Goal: Find specific page/section: Find specific page/section

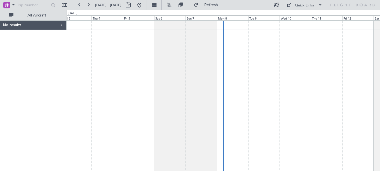
click at [60, 24] on div "No results" at bounding box center [33, 25] width 66 height 9
click at [14, 16] on button "All Aircraft" at bounding box center [33, 15] width 55 height 9
click at [32, 15] on span "Only With Activity" at bounding box center [37, 15] width 45 height 4
click at [15, 4] on span at bounding box center [13, 4] width 7 height 7
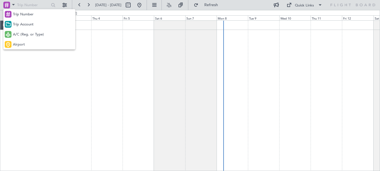
click at [26, 4] on div at bounding box center [190, 85] width 380 height 171
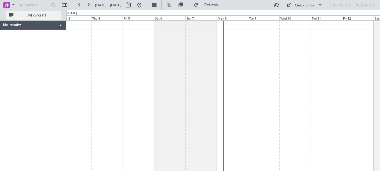
click at [35, 19] on button "All Aircraft" at bounding box center [33, 15] width 55 height 9
click at [11, 16] on button "Only With Activity" at bounding box center [33, 15] width 55 height 9
click at [62, 23] on div "No results" at bounding box center [33, 25] width 66 height 9
click at [13, 4] on span at bounding box center [13, 4] width 7 height 7
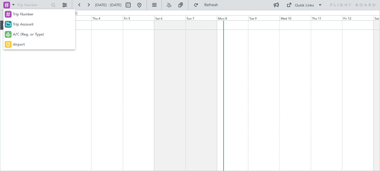
click at [52, 68] on div at bounding box center [190, 85] width 380 height 171
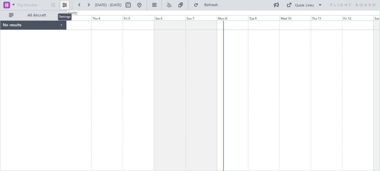
click at [67, 4] on button at bounding box center [64, 5] width 9 height 9
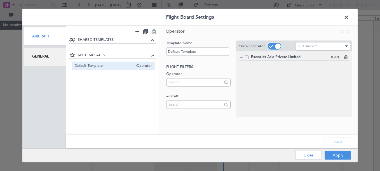
click at [224, 104] on div at bounding box center [226, 105] width 6 height 6
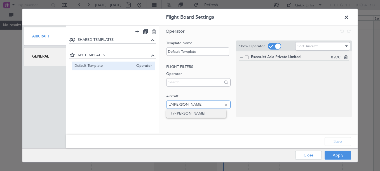
type input "t7-[PERSON_NAME]"
click at [193, 113] on span "T7-[PERSON_NAME]" at bounding box center [196, 113] width 51 height 8
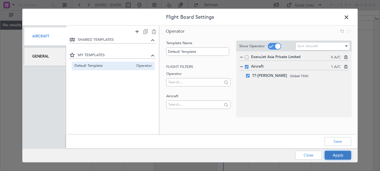
click at [342, 154] on button "Apply" at bounding box center [338, 155] width 27 height 9
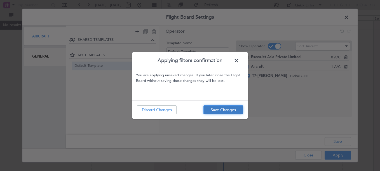
click at [229, 111] on button "Save Changes" at bounding box center [224, 110] width 40 height 9
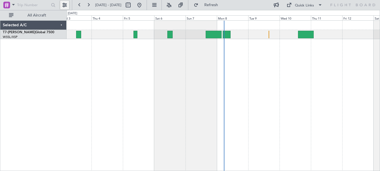
click at [63, 6] on button at bounding box center [64, 5] width 9 height 9
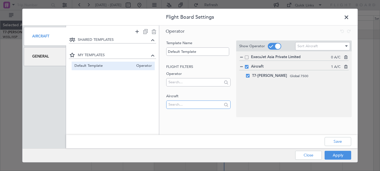
click at [183, 105] on input "text" at bounding box center [195, 105] width 53 height 8
type input "t7-[PERSON_NAME]"
click at [184, 114] on span "T7-RIC" at bounding box center [196, 113] width 51 height 8
click at [182, 105] on input "text" at bounding box center [195, 105] width 53 height 8
type input "n8998k"
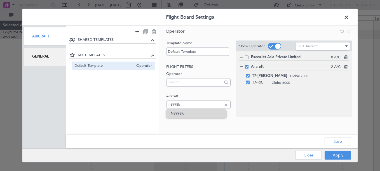
click at [180, 113] on span "N8998K" at bounding box center [196, 113] width 51 height 8
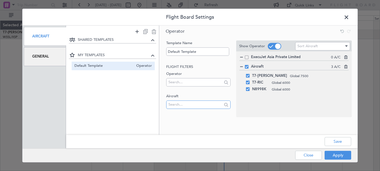
click at [182, 106] on input "text" at bounding box center [195, 105] width 53 height 8
type input "m"
type input "jgvj"
click at [182, 115] on span "M-JGVJ" at bounding box center [196, 113] width 51 height 8
click at [182, 106] on input "text" at bounding box center [195, 105] width 53 height 8
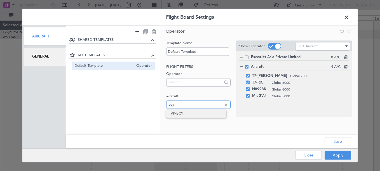
type input "bcy"
click at [182, 113] on span "VP-BCY" at bounding box center [196, 113] width 51 height 8
click at [180, 105] on input "text" at bounding box center [195, 105] width 53 height 8
type input "cjr"
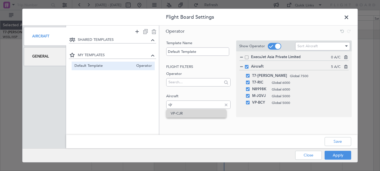
click at [179, 113] on span "VP-CJR" at bounding box center [196, 113] width 51 height 8
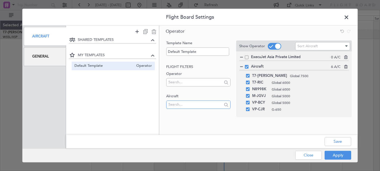
click at [179, 106] on input "text" at bounding box center [195, 105] width 53 height 8
type input "tst"
click at [179, 113] on span "T7-TST" at bounding box center [196, 113] width 51 height 8
type input "elly"
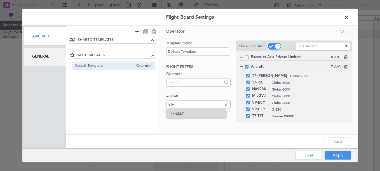
click at [177, 113] on span "T7-ELLY" at bounding box center [196, 113] width 51 height 8
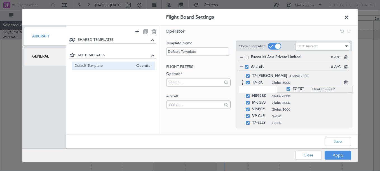
drag, startPoint x: 277, startPoint y: 119, endPoint x: 278, endPoint y: 86, distance: 33.3
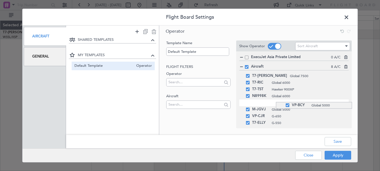
drag, startPoint x: 276, startPoint y: 111, endPoint x: 272, endPoint y: 102, distance: 10.3
click at [192, 105] on input "text" at bounding box center [195, 105] width 53 height 8
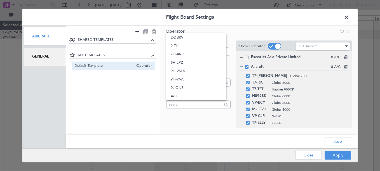
click at [198, 131] on div "Operator Template Name Default Template Flight filters Operator Aircraft Trip f…" at bounding box center [258, 80] width 199 height 108
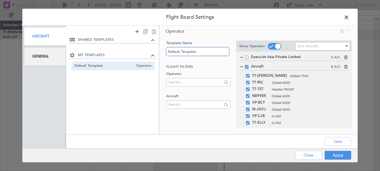
click at [197, 50] on input "Default Template" at bounding box center [197, 51] width 63 height 8
click at [338, 141] on button "Save" at bounding box center [338, 141] width 27 height 9
click at [340, 156] on button "Apply" at bounding box center [338, 155] width 27 height 9
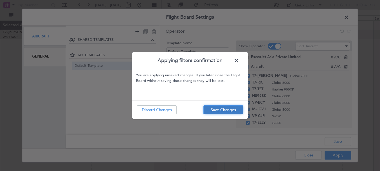
click at [228, 113] on button "Save Changes" at bounding box center [224, 110] width 40 height 9
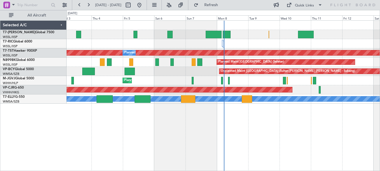
click at [157, 158] on div "Planned Maint Dubai (Al Maktoum Intl) Planned Maint [GEOGRAPHIC_DATA] (Seletar)…" at bounding box center [224, 95] width 314 height 151
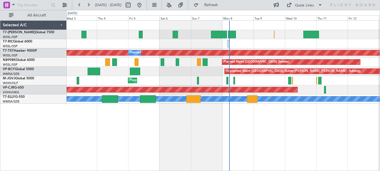
click at [157, 149] on div "Planned Maint Dubai (Al Maktoum Intl) Planned Maint [GEOGRAPHIC_DATA] (Seletar)…" at bounding box center [224, 95] width 314 height 151
click at [64, 3] on button at bounding box center [64, 5] width 9 height 9
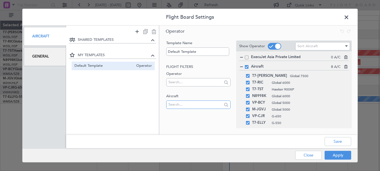
click at [183, 106] on input "text" at bounding box center [195, 105] width 53 height 8
type input "pj29"
click at [188, 113] on span "T7-PJ29" at bounding box center [196, 113] width 51 height 8
click at [185, 107] on input "text" at bounding box center [195, 105] width 53 height 8
type input "vslk"
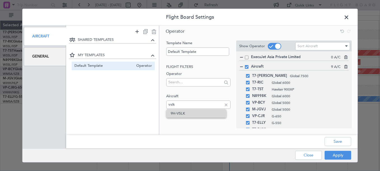
click at [186, 113] on span "9H-VSLK" at bounding box center [196, 113] width 51 height 8
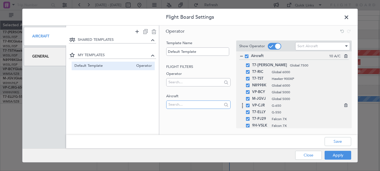
scroll to position [14, 0]
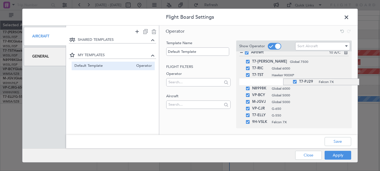
drag, startPoint x: 283, startPoint y: 118, endPoint x: 278, endPoint y: 79, distance: 39.6
click at [280, 125] on div "ExecuJet Asia Private Limited 0 A/C Aircraft 10 A/C T7-[PERSON_NAME] Global 750…" at bounding box center [294, 90] width 116 height 77
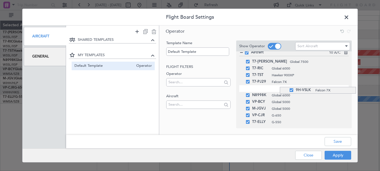
drag, startPoint x: 280, startPoint y: 125, endPoint x: 283, endPoint y: 87, distance: 37.7
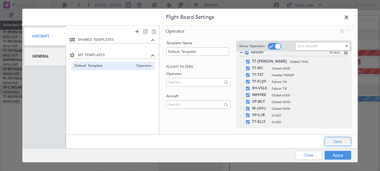
click at [334, 143] on button "Save" at bounding box center [338, 141] width 27 height 9
click at [337, 153] on button "Apply" at bounding box center [338, 155] width 27 height 9
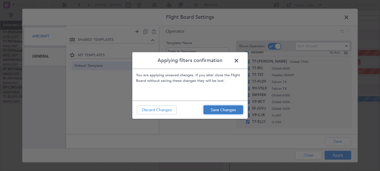
click at [216, 107] on button "Save Changes" at bounding box center [224, 110] width 40 height 9
